Goal: Task Accomplishment & Management: Manage account settings

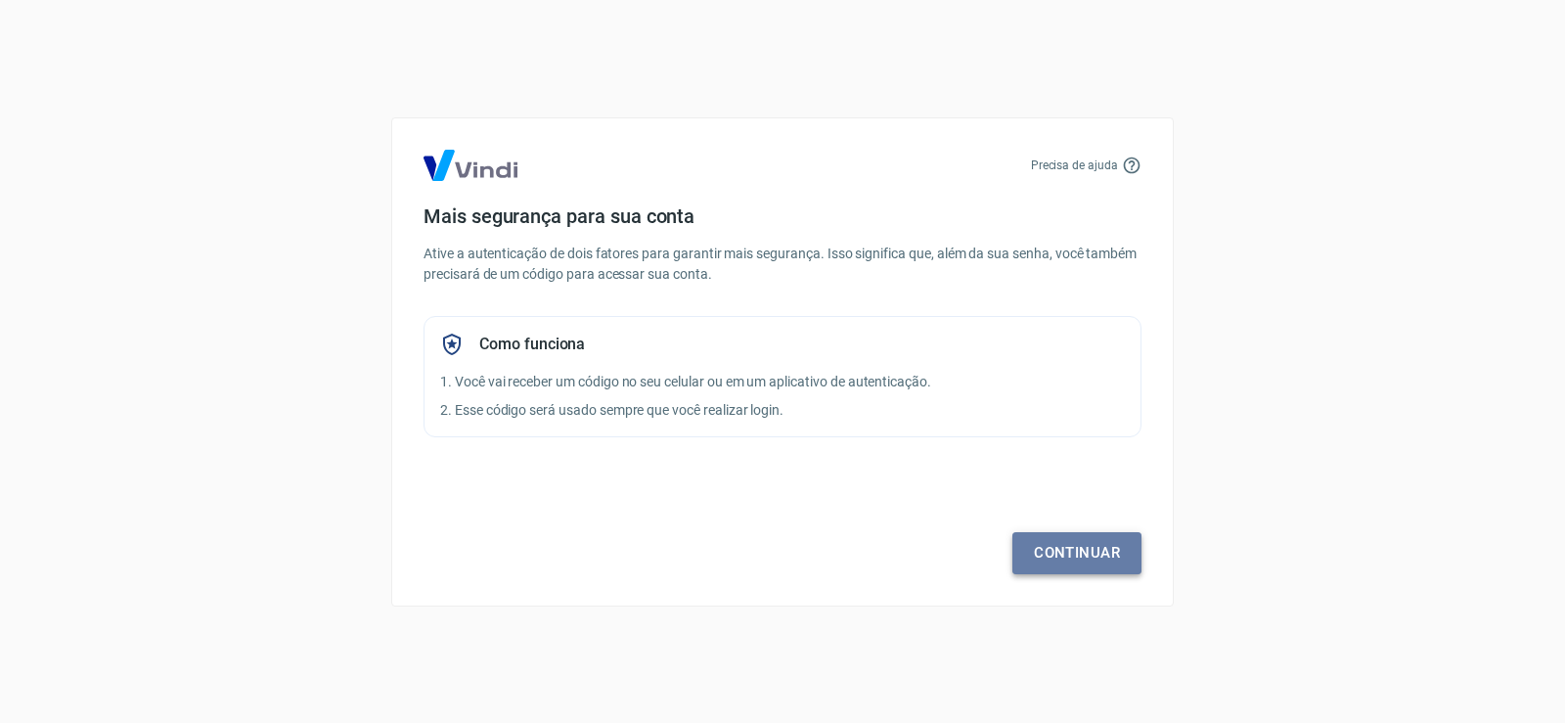
click at [1036, 536] on link "Continuar" at bounding box center [1076, 552] width 129 height 41
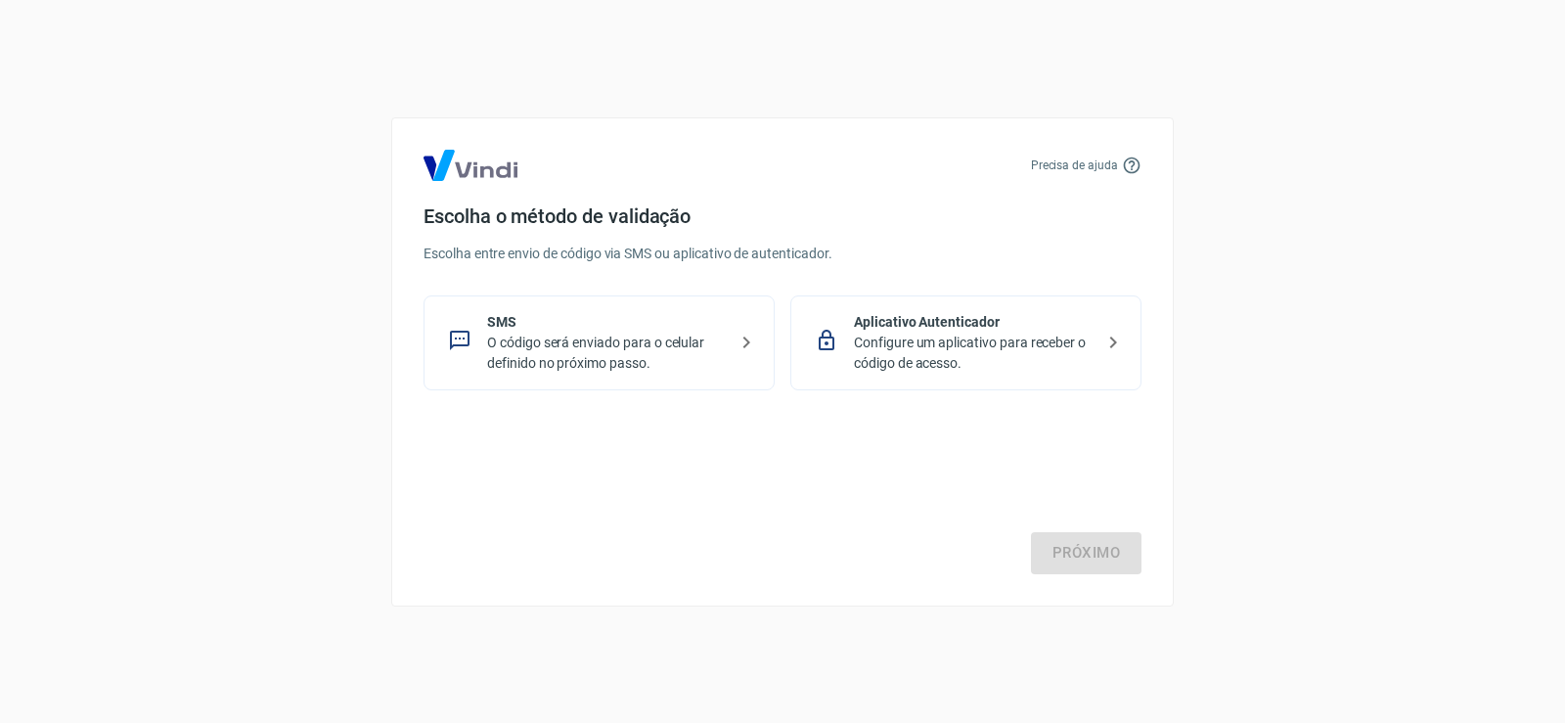
click at [590, 363] on p "O código será enviado para o celular definido no próximo passo." at bounding box center [607, 352] width 240 height 41
click at [1075, 558] on link "Próximo" at bounding box center [1086, 552] width 110 height 41
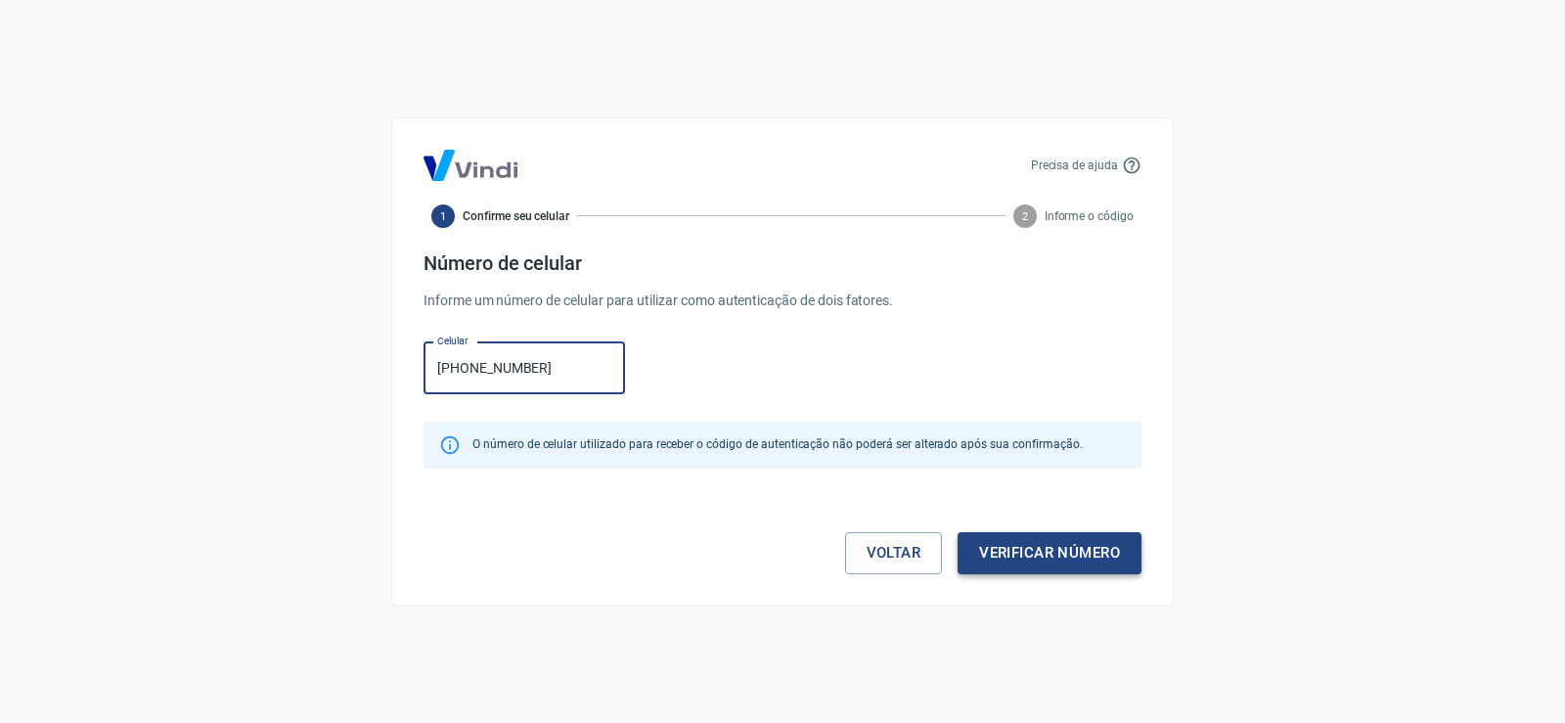
type input "[PHONE_NUMBER]"
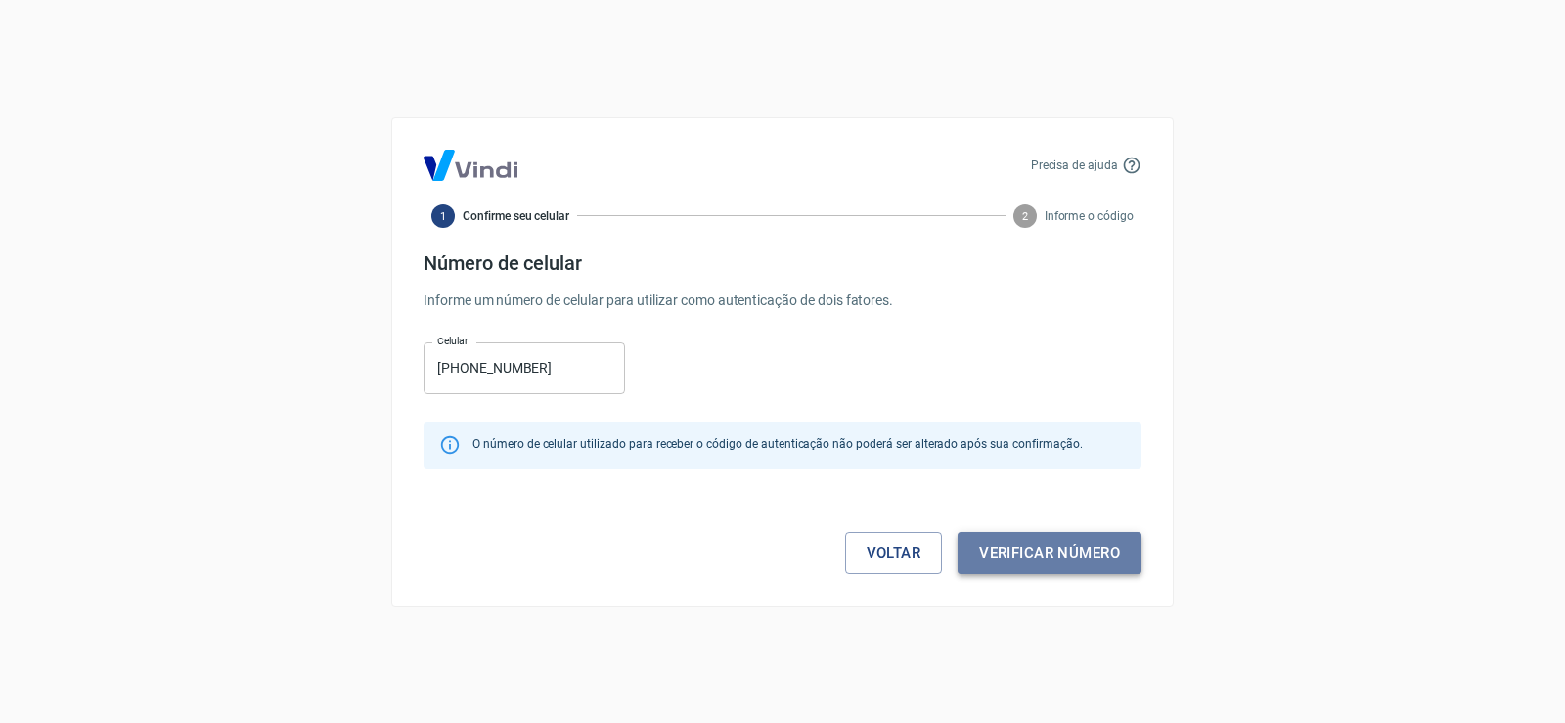
click at [991, 543] on button "Verificar número" at bounding box center [1049, 552] width 184 height 41
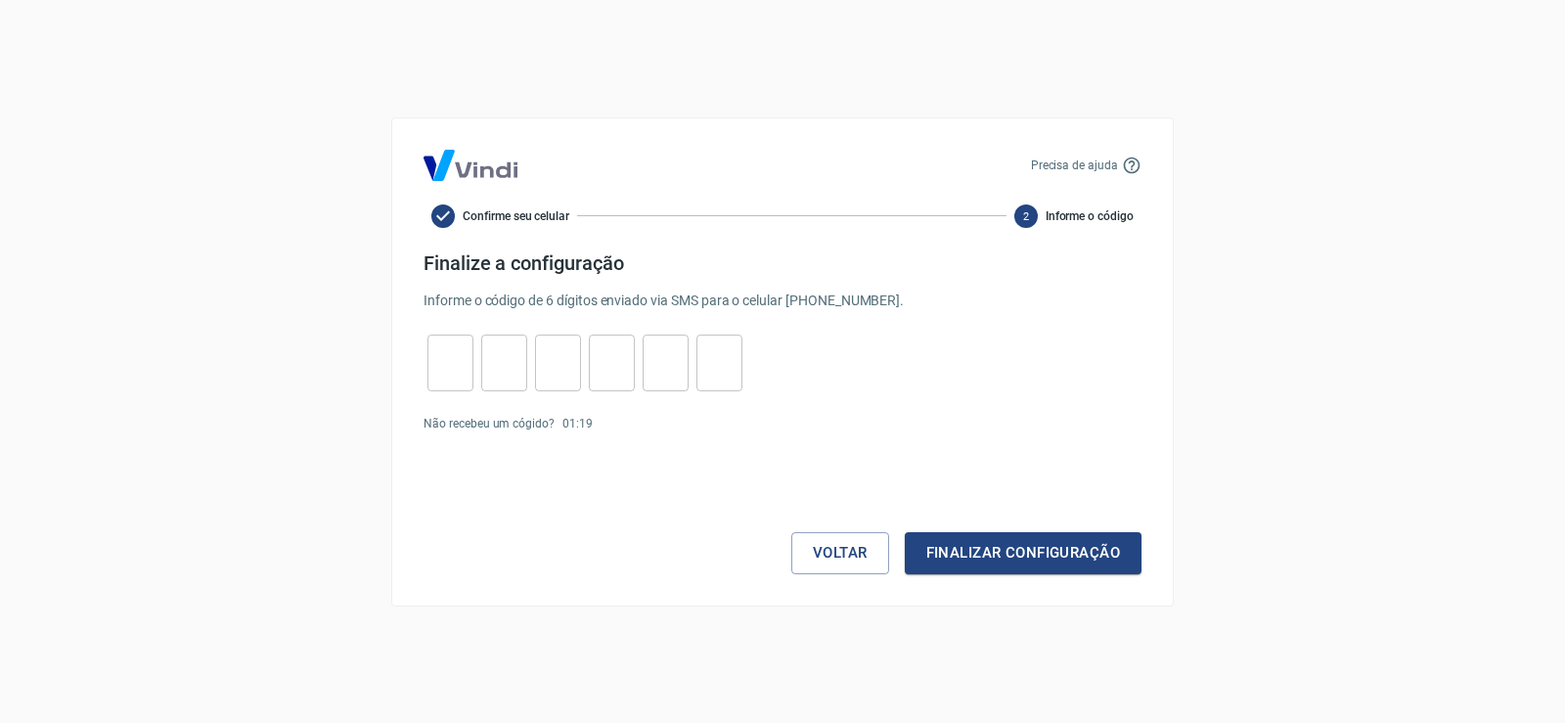
click at [442, 351] on input "tel" at bounding box center [450, 362] width 46 height 42
type input "3"
type input "5"
type input "0"
type input "4"
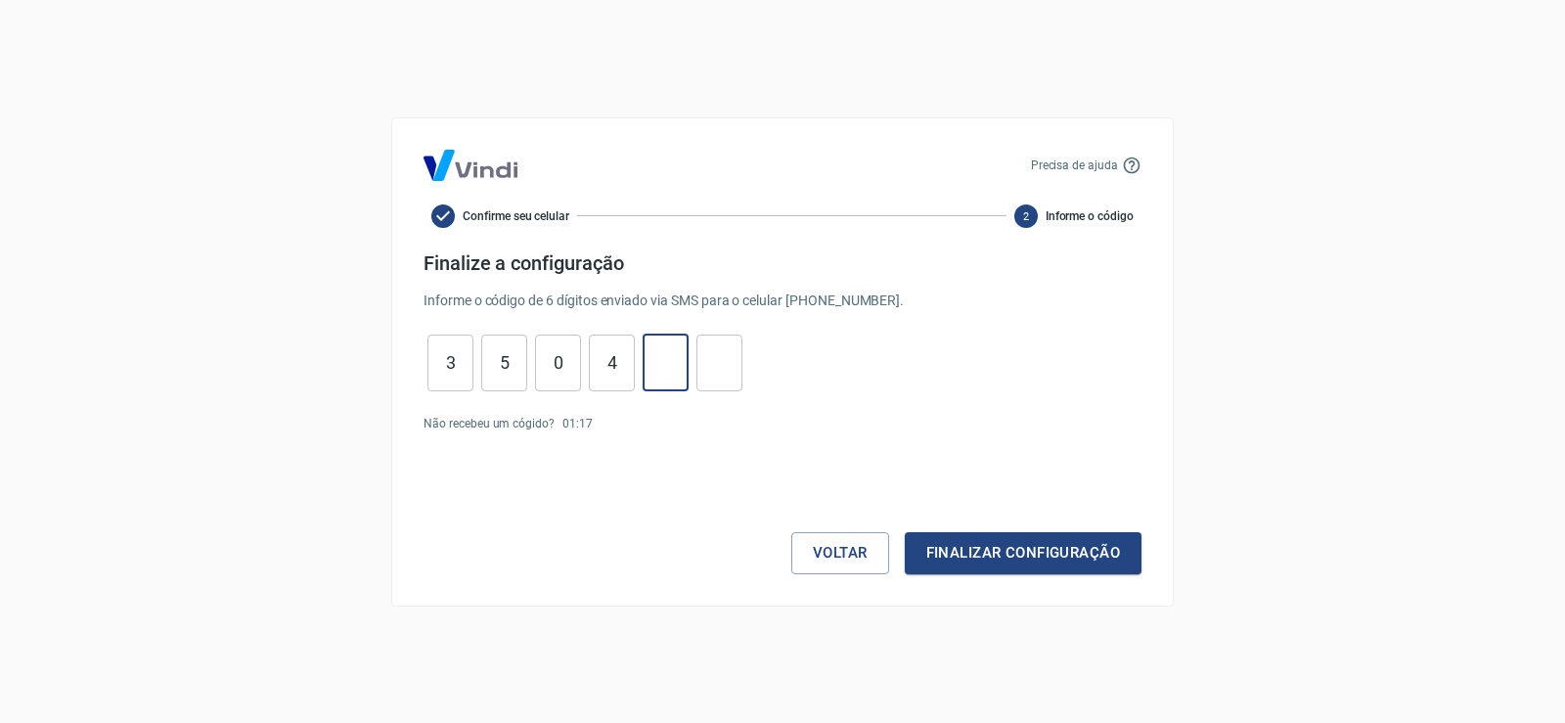
type input "9"
type input "7"
click at [1012, 577] on div "Precisa de ajuda Confirme seu celular 2 Informe o código Finalize a configuraçã…" at bounding box center [782, 361] width 782 height 489
click at [1022, 563] on button "Finalizar configuração" at bounding box center [1022, 552] width 237 height 41
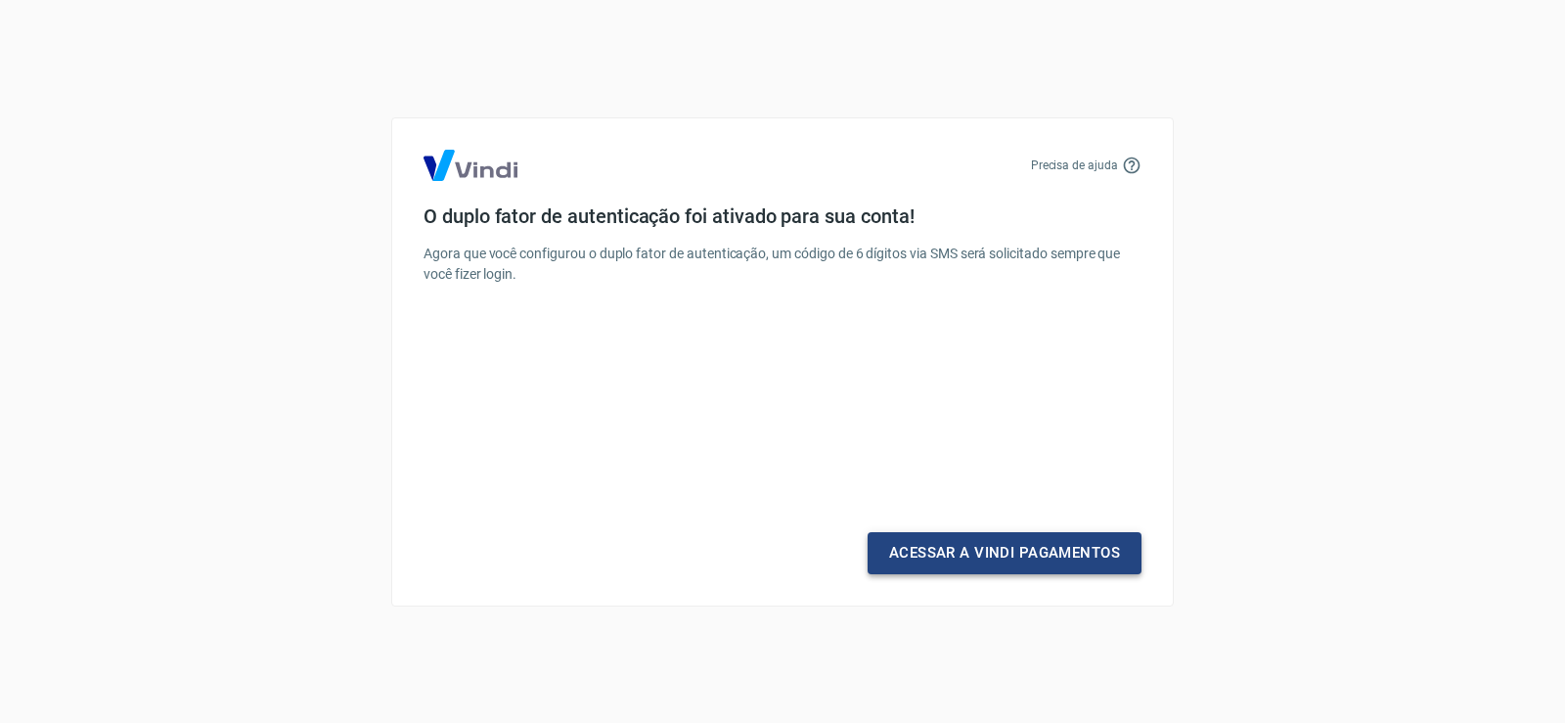
click at [1026, 566] on link "Acessar a Vindi Pagamentos" at bounding box center [1004, 552] width 274 height 41
